Goal: Transaction & Acquisition: Purchase product/service

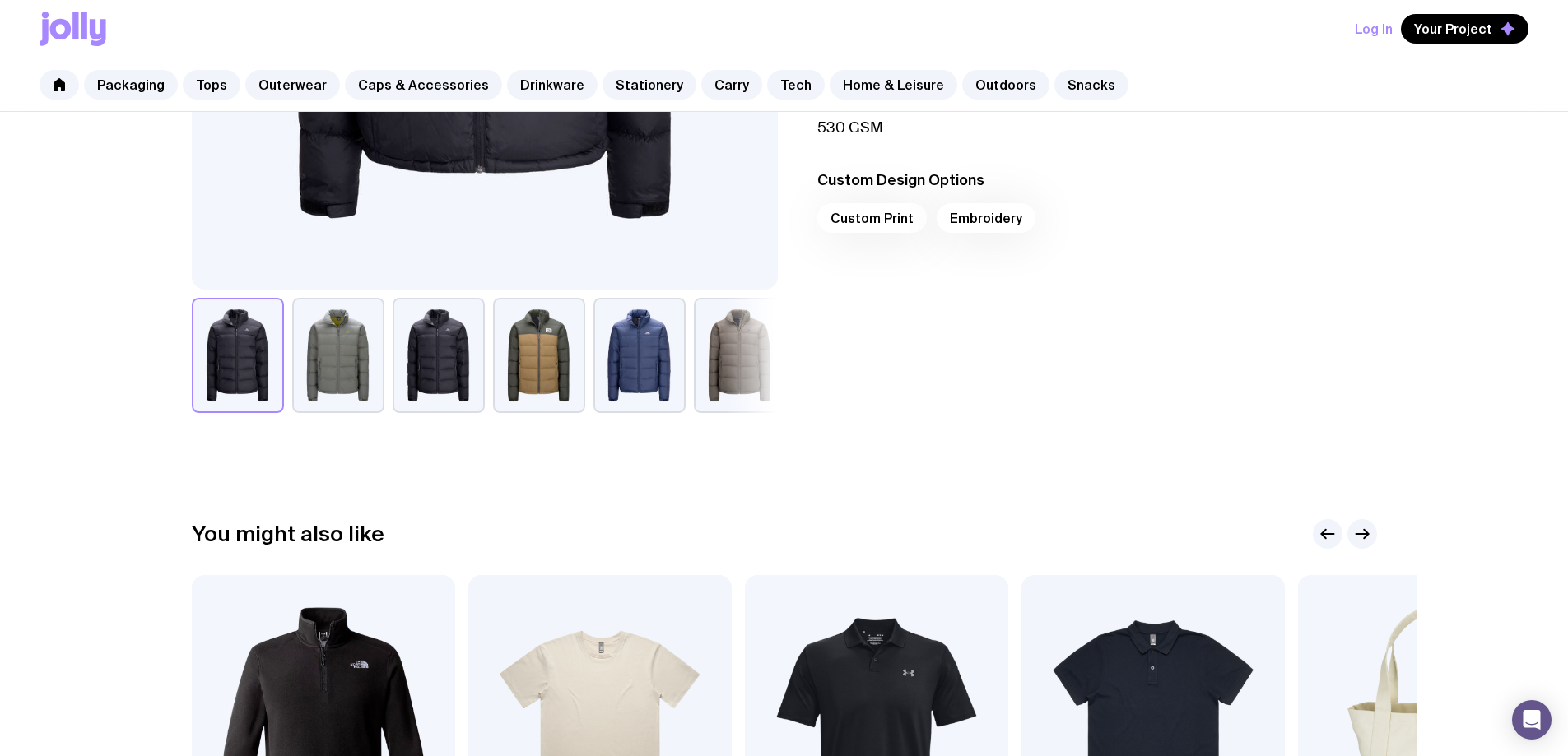
scroll to position [443, 0]
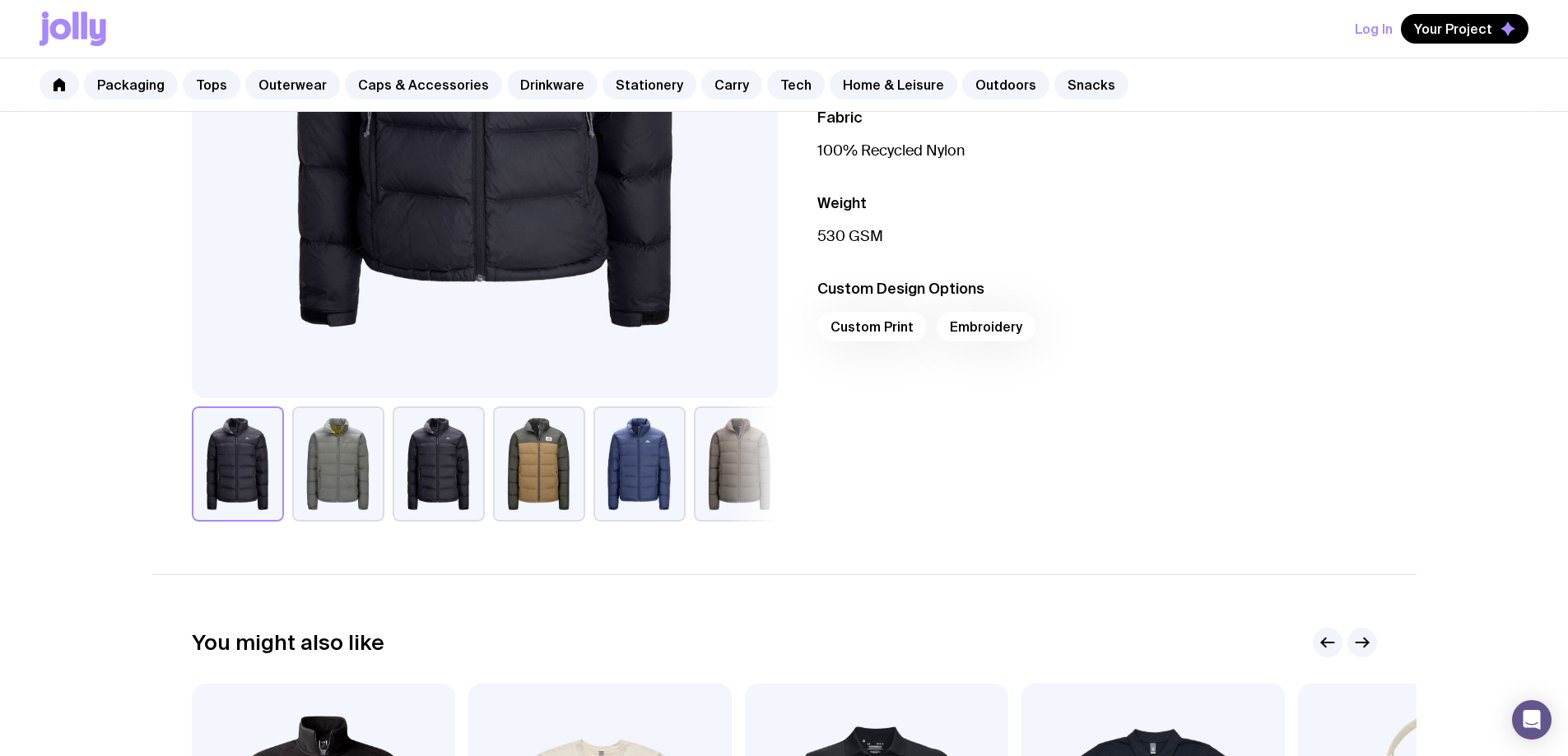
click at [528, 474] on button "button" at bounding box center [539, 464] width 92 height 116
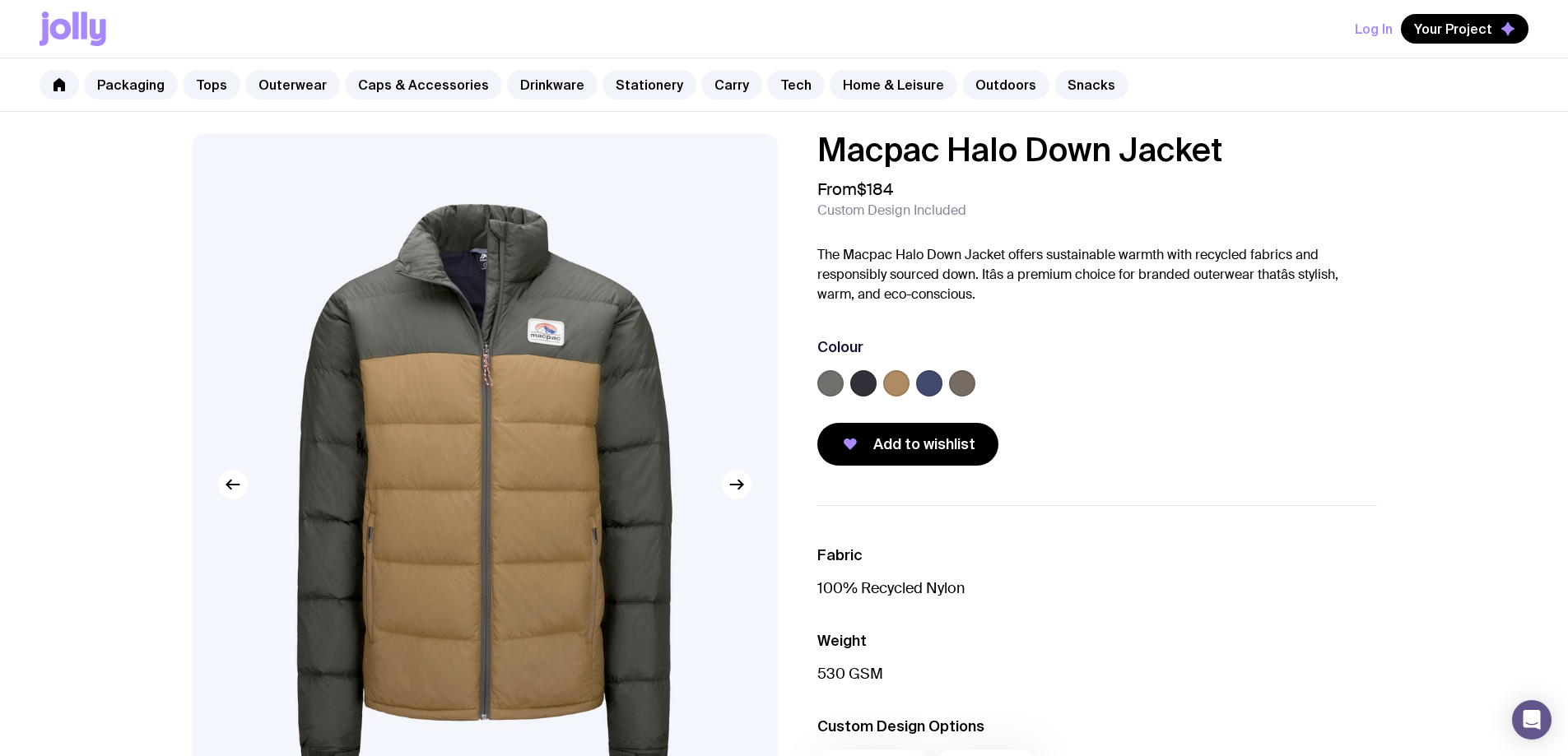
scroll to position [0, 0]
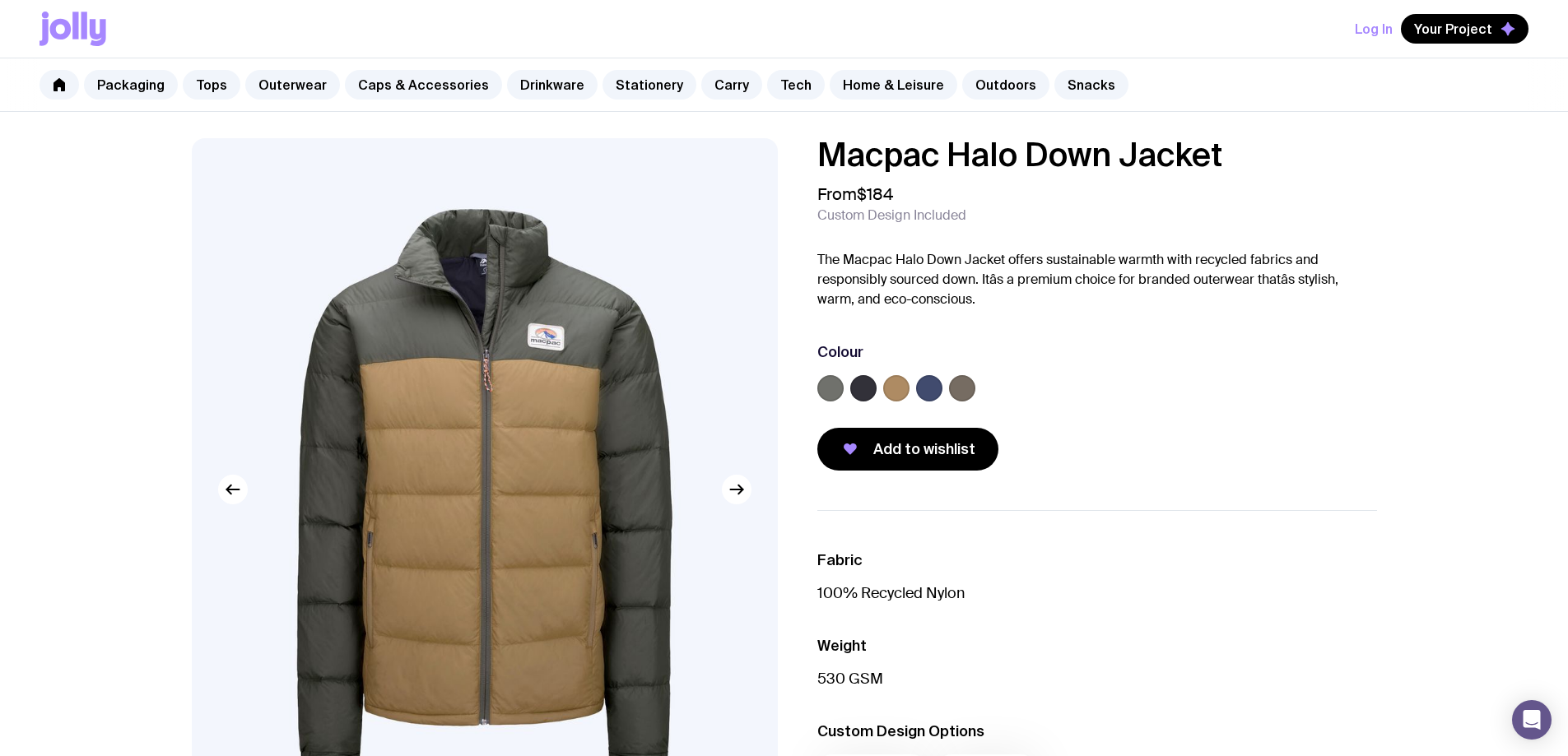
click at [928, 389] on label at bounding box center [928, 388] width 26 height 26
click at [0, 0] on input "radio" at bounding box center [0, 0] width 0 height 0
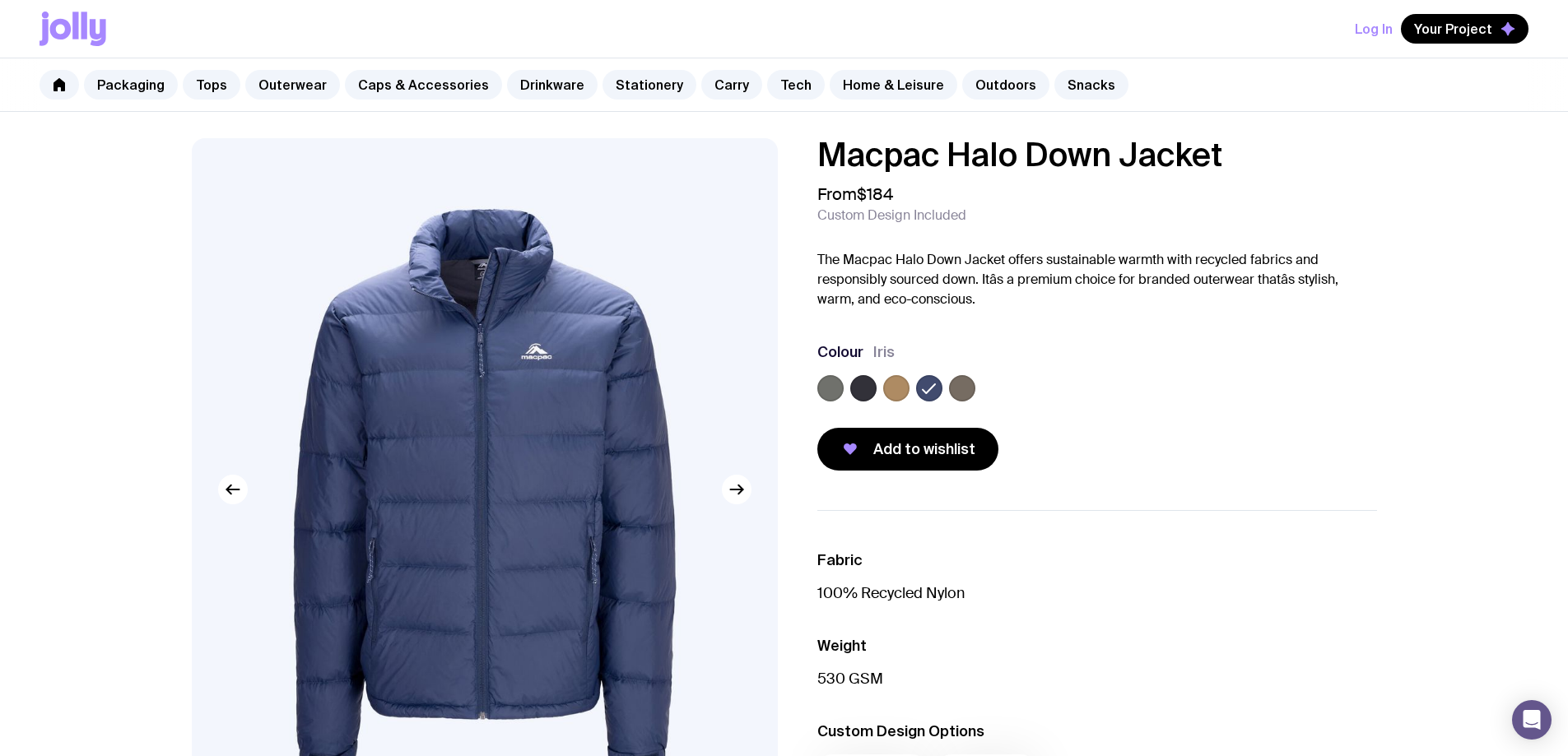
click at [896, 391] on label at bounding box center [895, 388] width 26 height 26
click at [0, 0] on input "radio" at bounding box center [0, 0] width 0 height 0
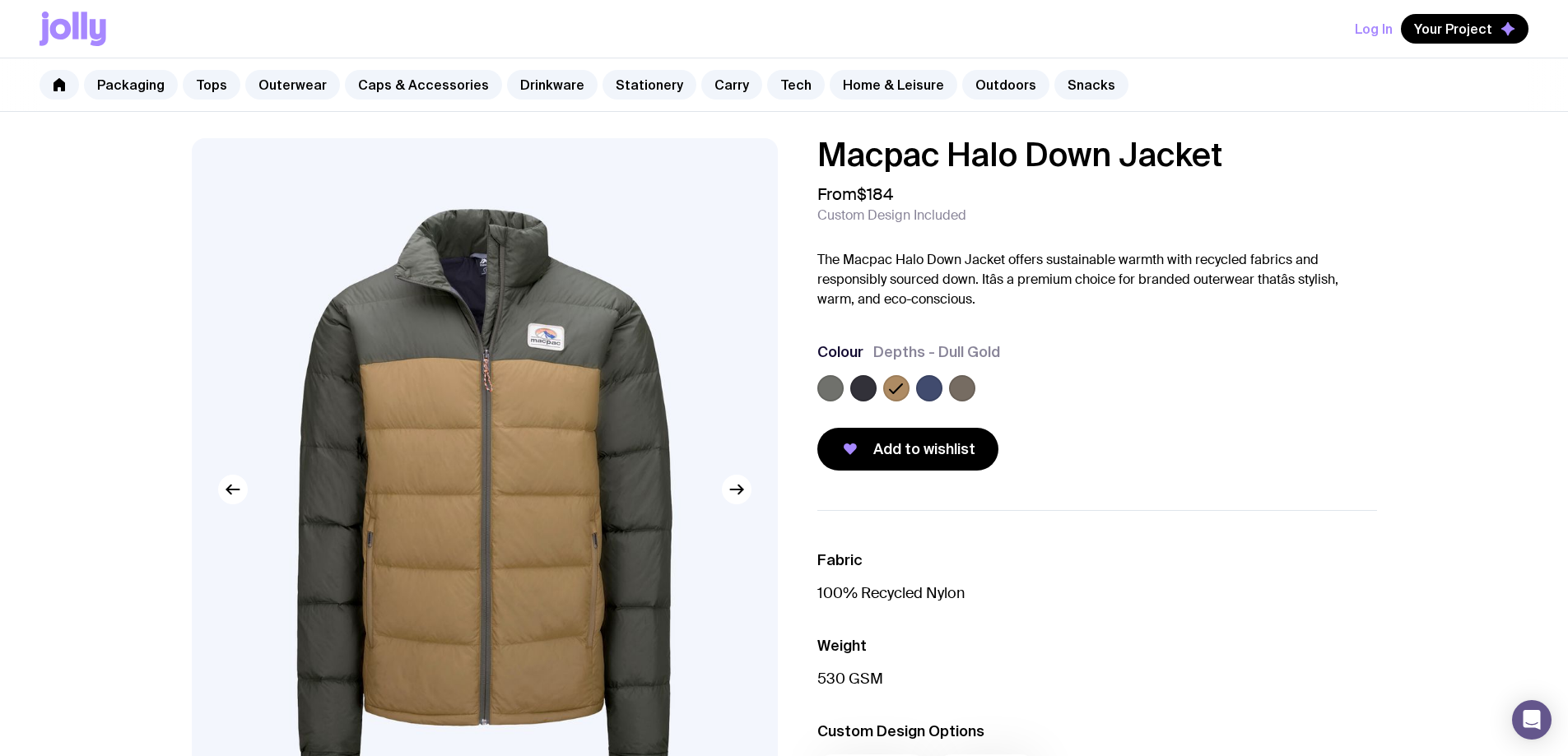
click at [860, 390] on label at bounding box center [863, 388] width 26 height 26
click at [0, 0] on input "radio" at bounding box center [0, 0] width 0 height 0
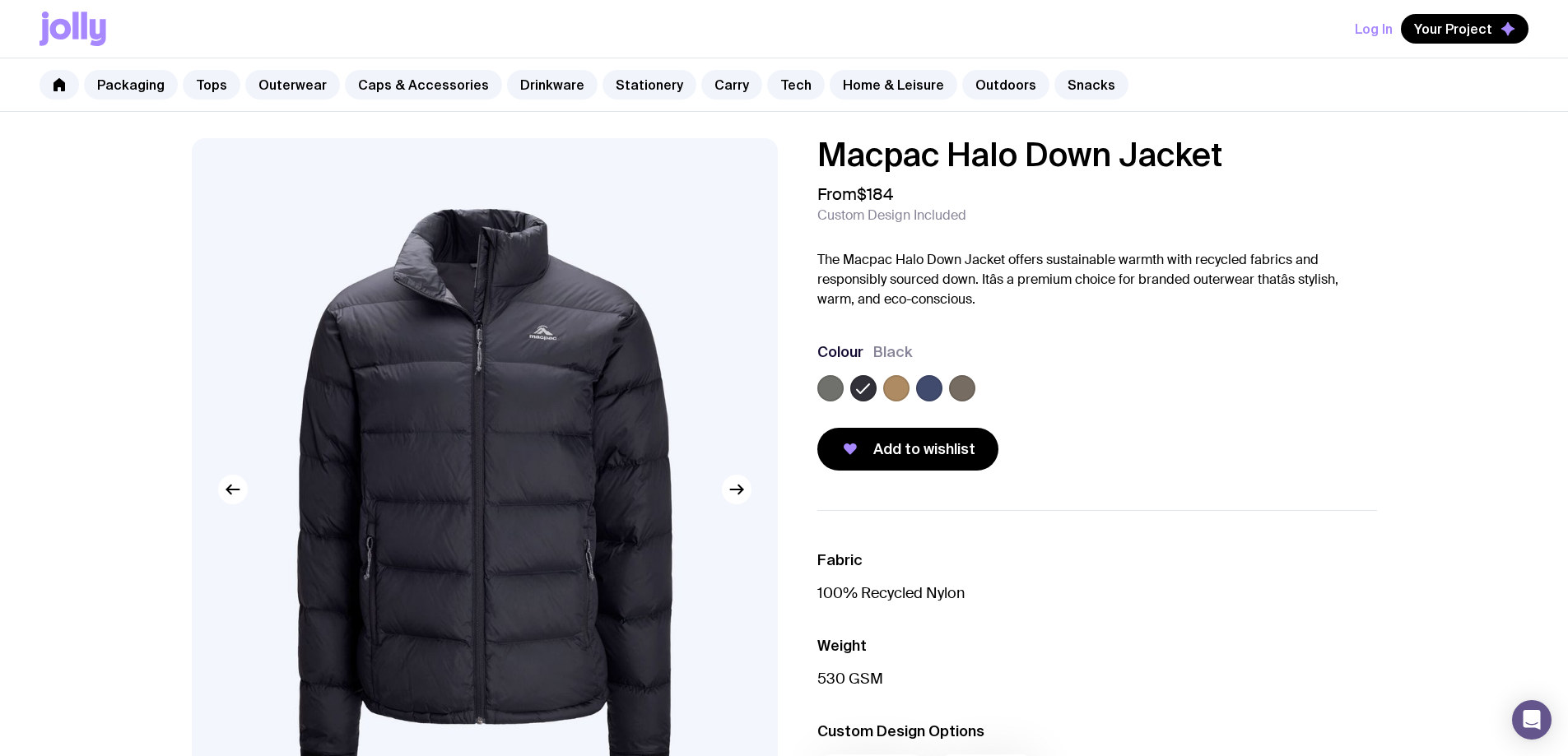
click at [824, 389] on label at bounding box center [830, 388] width 26 height 26
click at [0, 0] on input "radio" at bounding box center [0, 0] width 0 height 0
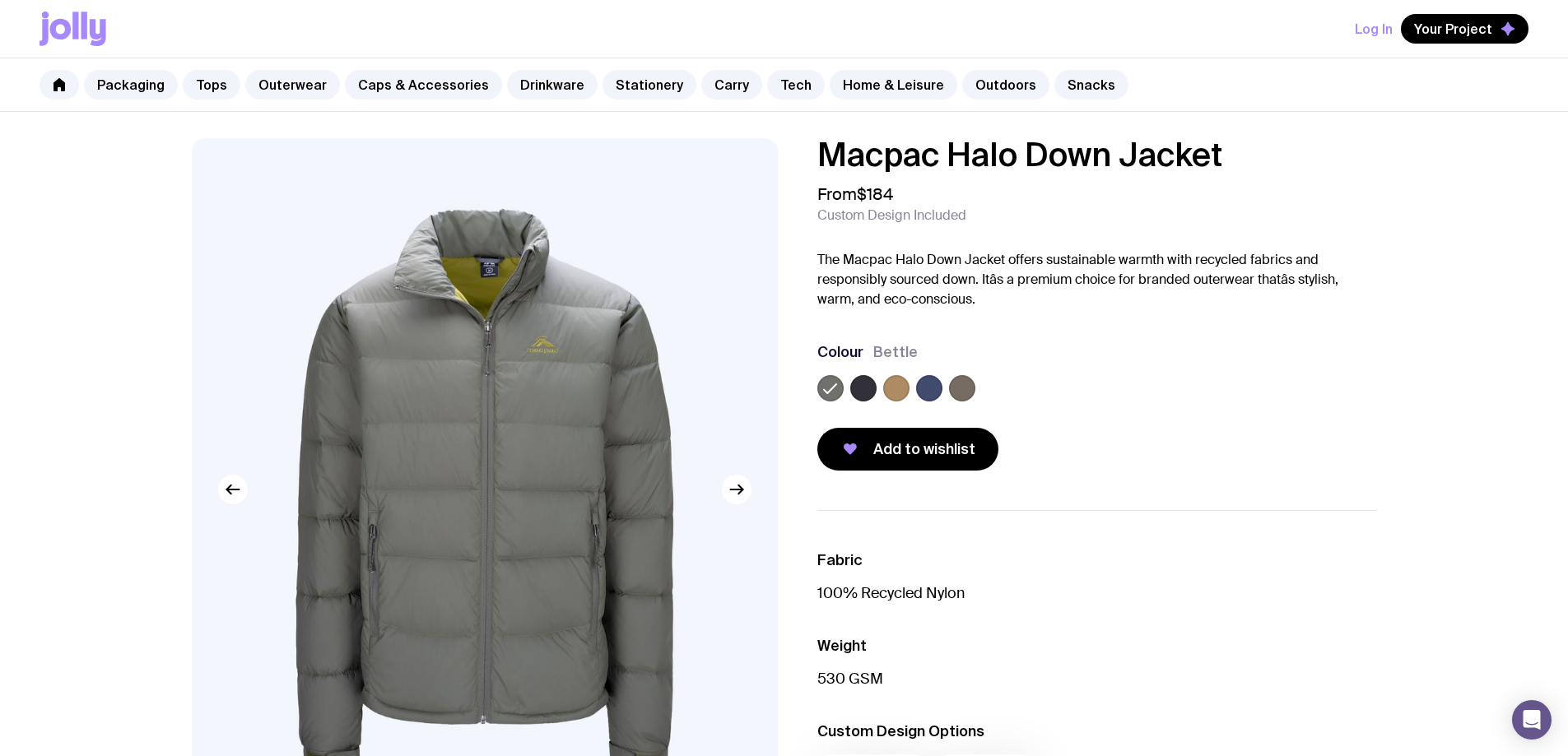
click at [957, 393] on label at bounding box center [962, 388] width 26 height 26
click at [0, 0] on input "radio" at bounding box center [0, 0] width 0 height 0
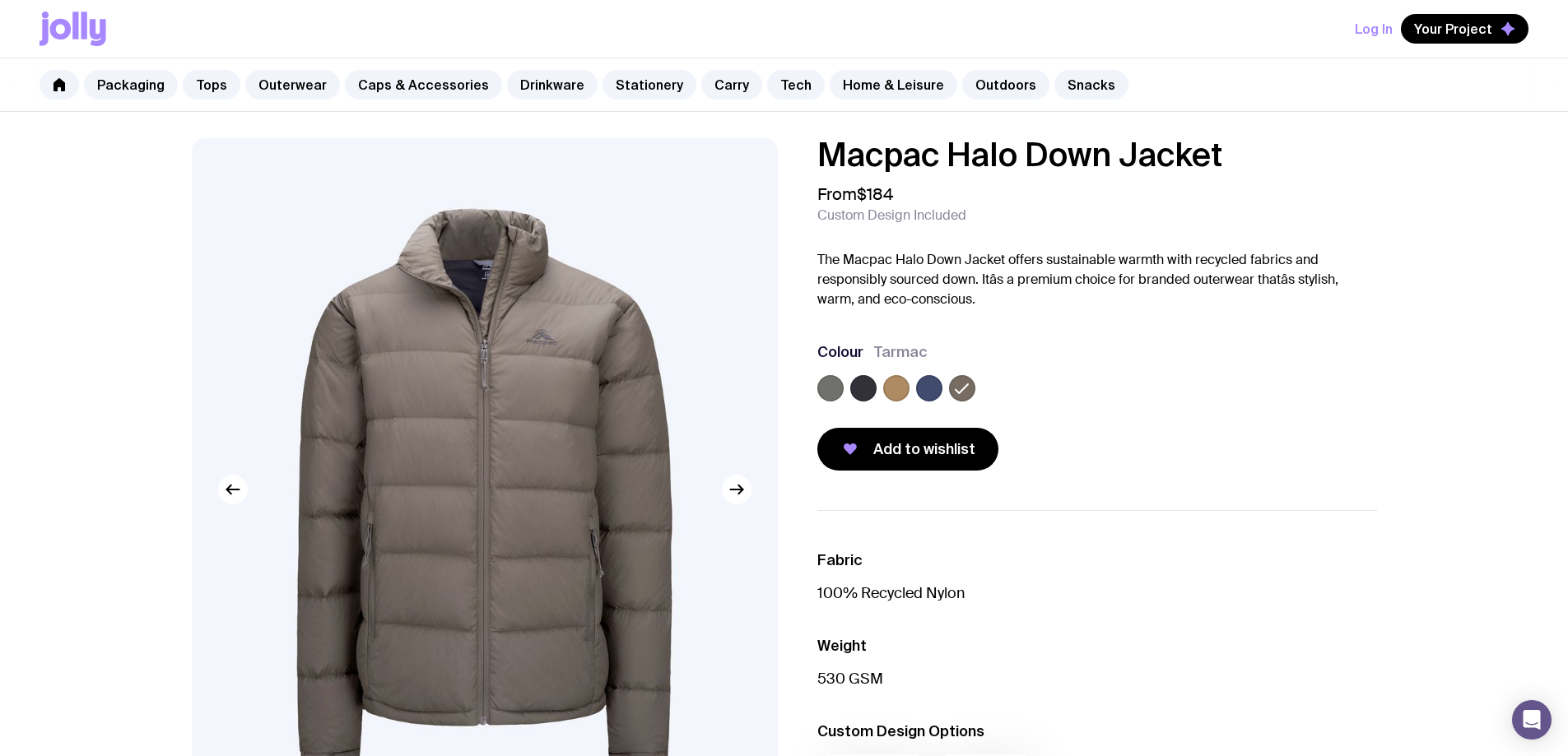
click at [932, 394] on label at bounding box center [928, 388] width 26 height 26
click at [0, 0] on input "radio" at bounding box center [0, 0] width 0 height 0
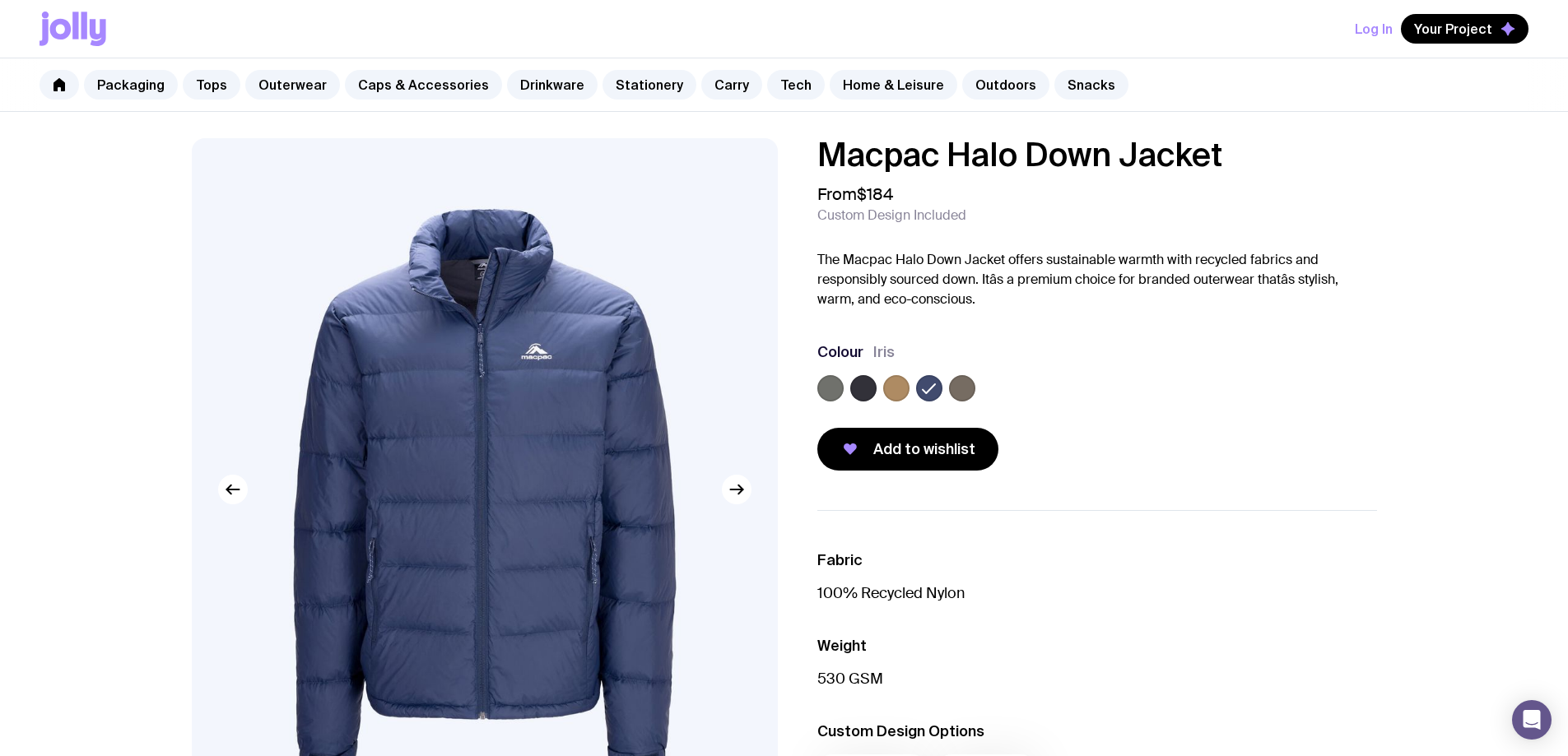
click at [889, 394] on label at bounding box center [895, 388] width 26 height 26
click at [0, 0] on input "radio" at bounding box center [0, 0] width 0 height 0
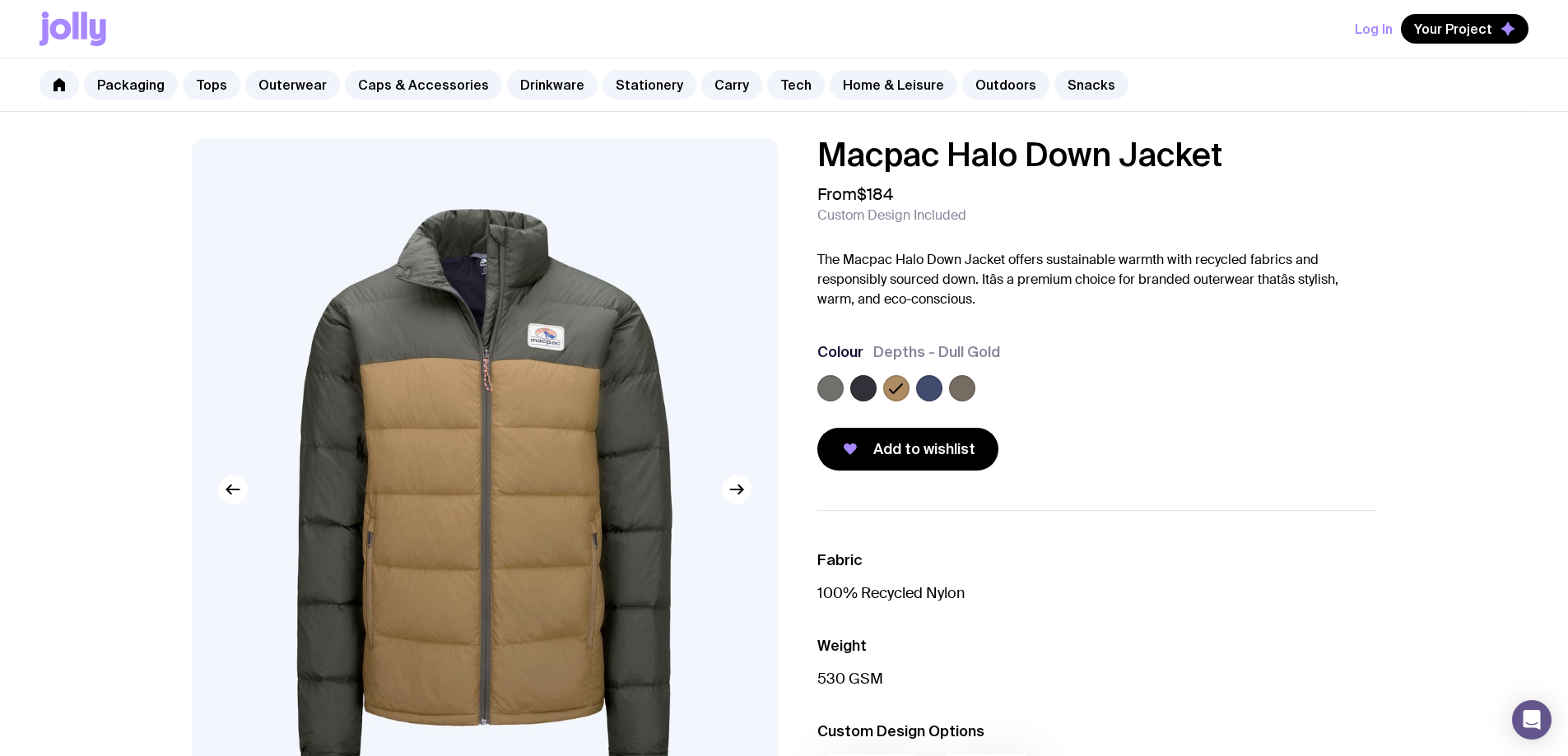
click at [933, 390] on label at bounding box center [928, 388] width 26 height 26
click at [0, 0] on input "radio" at bounding box center [0, 0] width 0 height 0
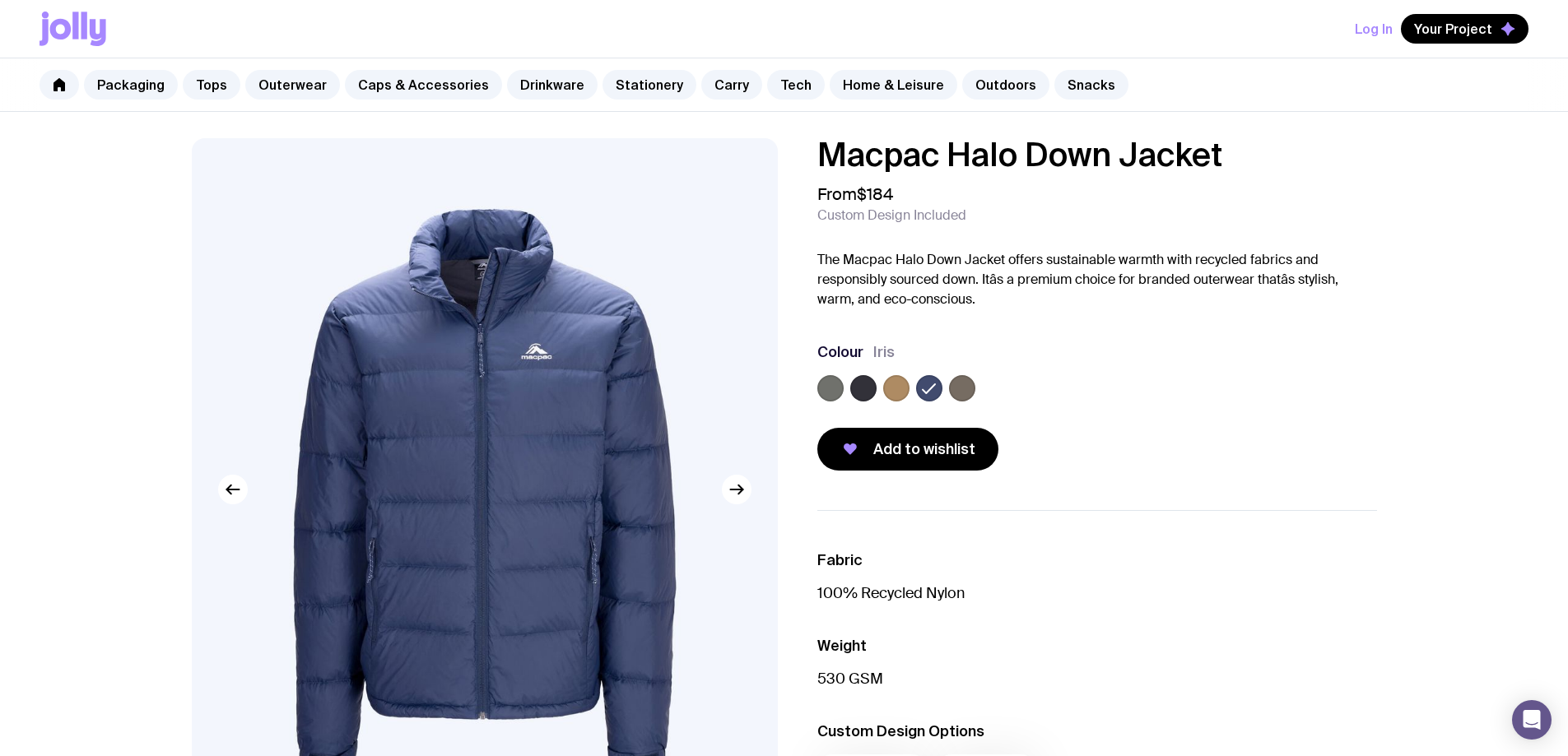
click at [900, 391] on label at bounding box center [895, 388] width 26 height 26
click at [0, 0] on input "radio" at bounding box center [0, 0] width 0 height 0
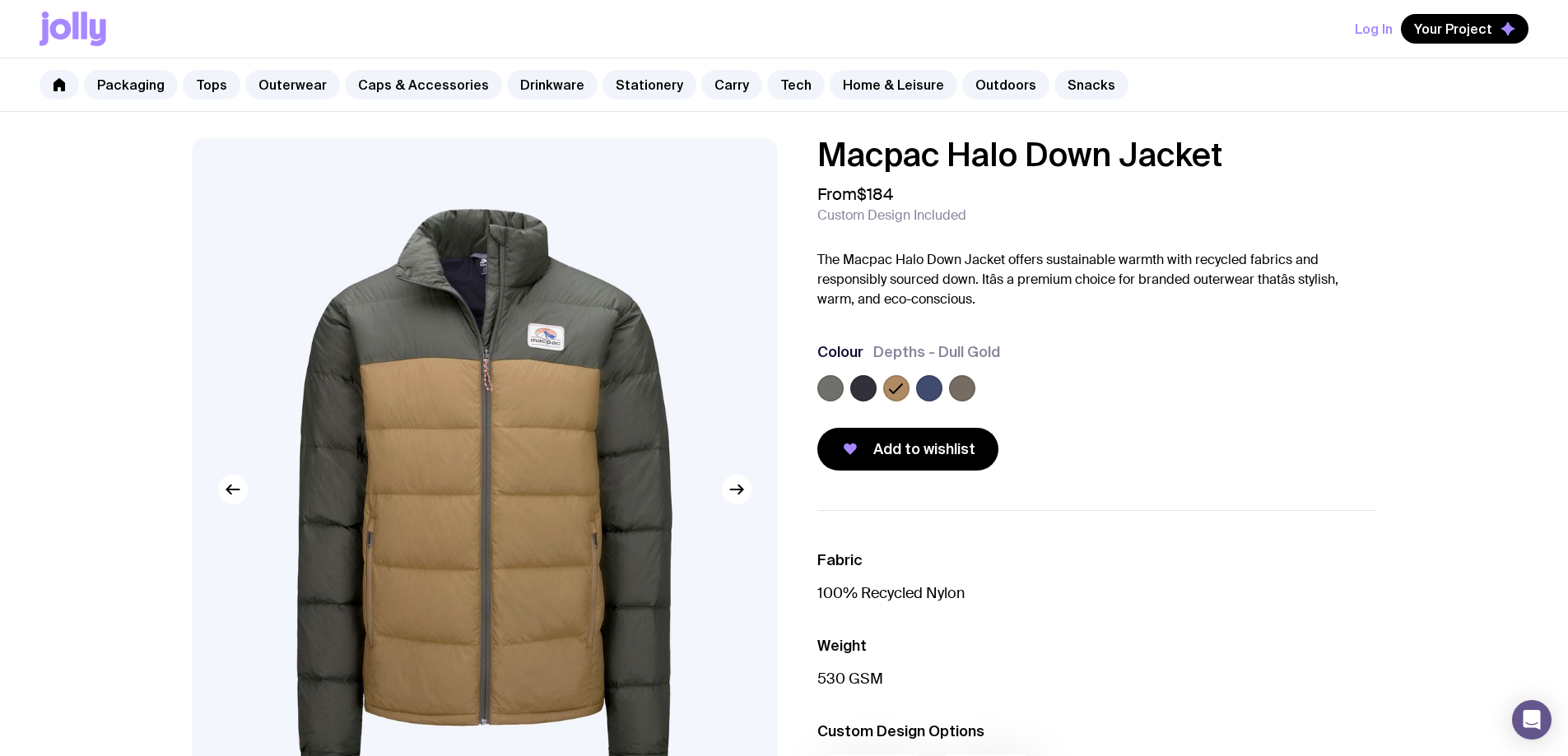
click at [920, 388] on label at bounding box center [928, 388] width 26 height 26
click at [0, 0] on input "radio" at bounding box center [0, 0] width 0 height 0
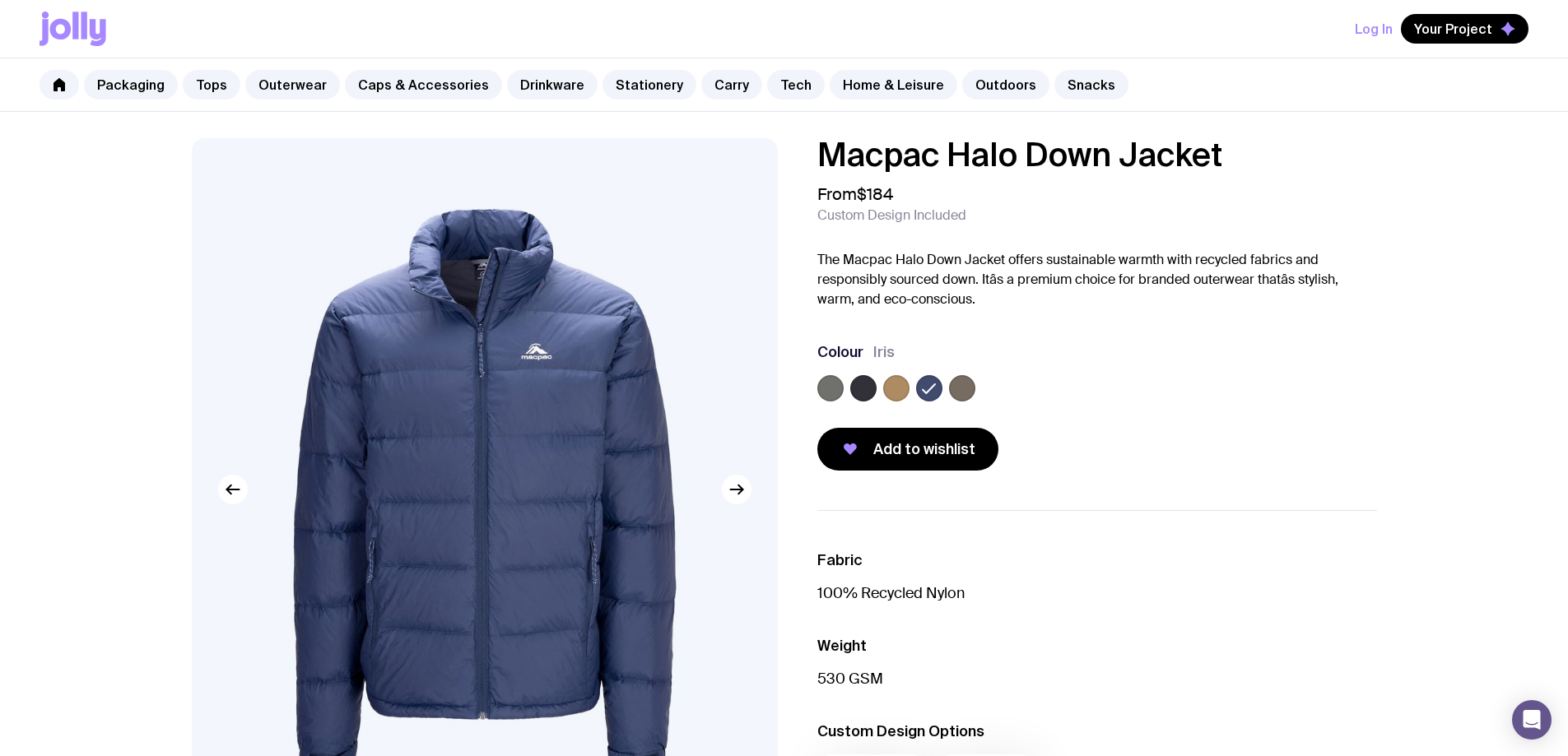
click at [868, 391] on label at bounding box center [863, 388] width 26 height 26
click at [0, 0] on input "radio" at bounding box center [0, 0] width 0 height 0
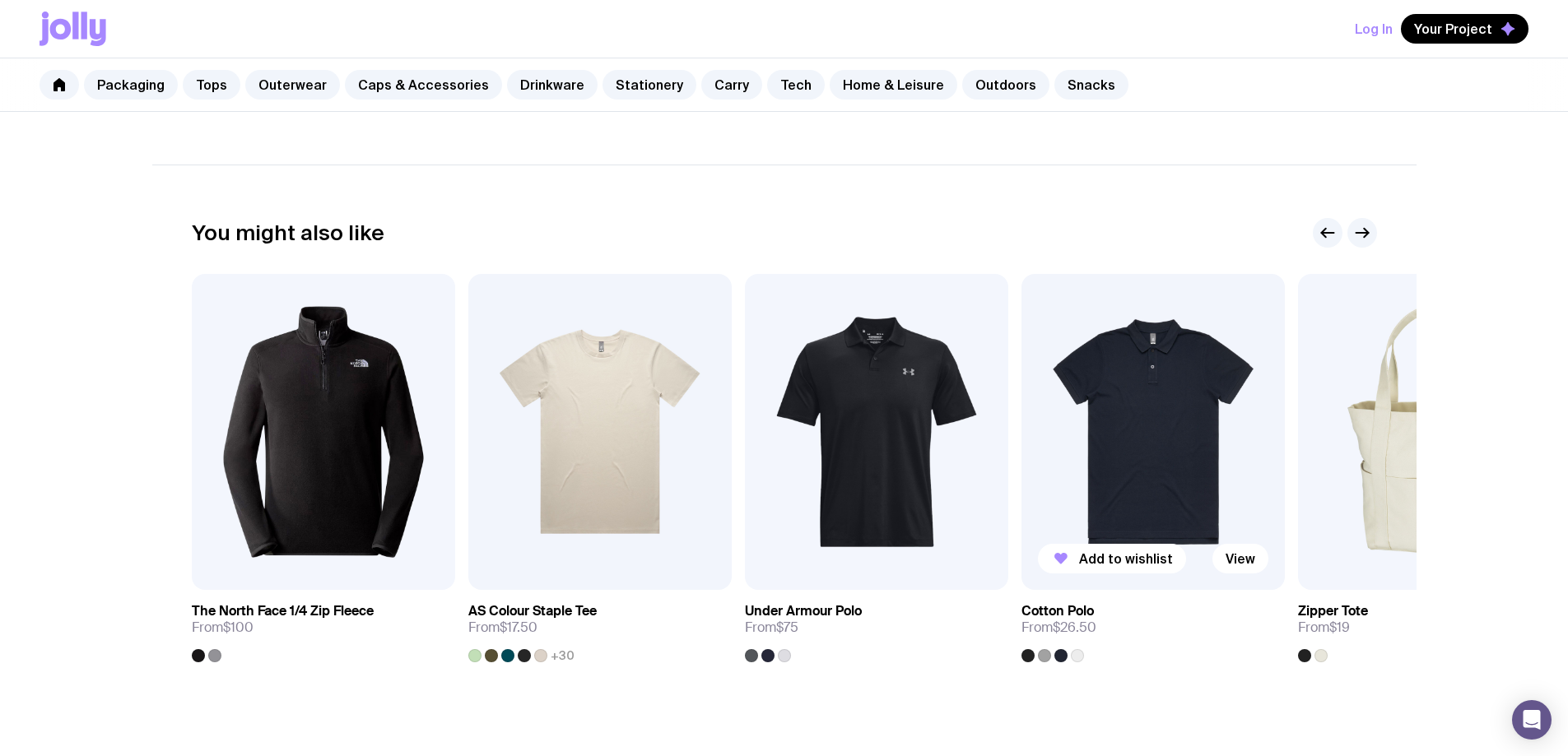
scroll to position [822, 0]
